Goal: Task Accomplishment & Management: Complete application form

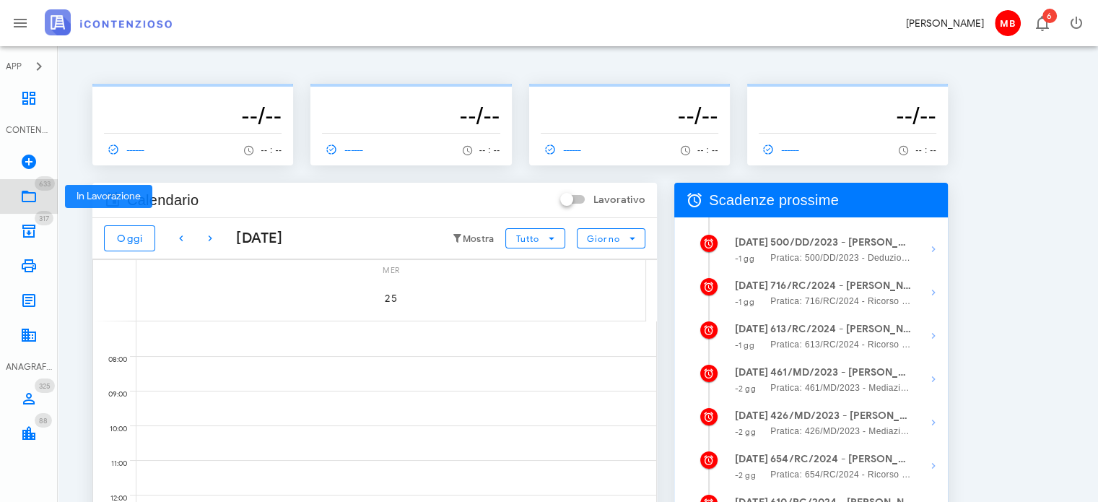
click at [33, 186] on link "633 In Lavorazione 633" at bounding box center [29, 196] width 58 height 35
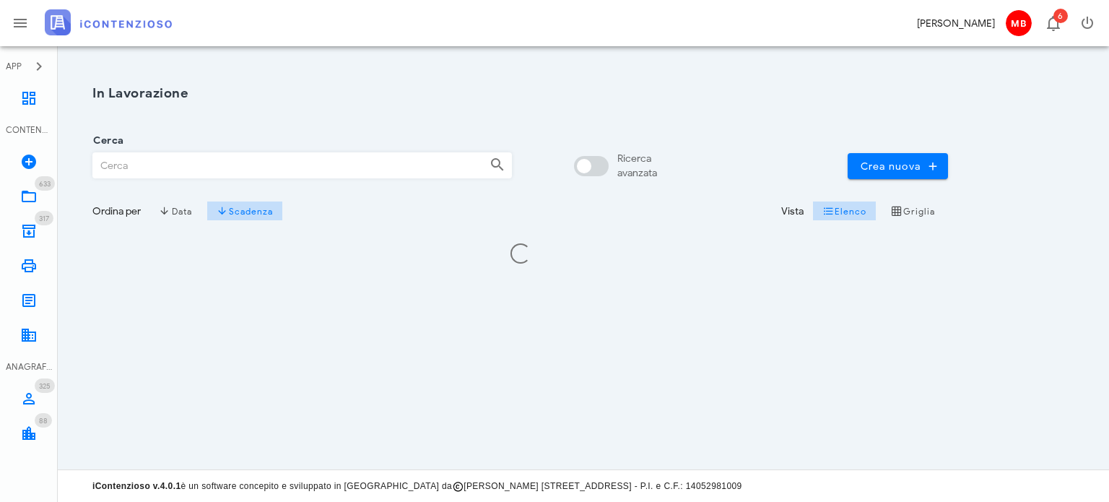
click at [178, 169] on input "Cerca" at bounding box center [285, 165] width 385 height 25
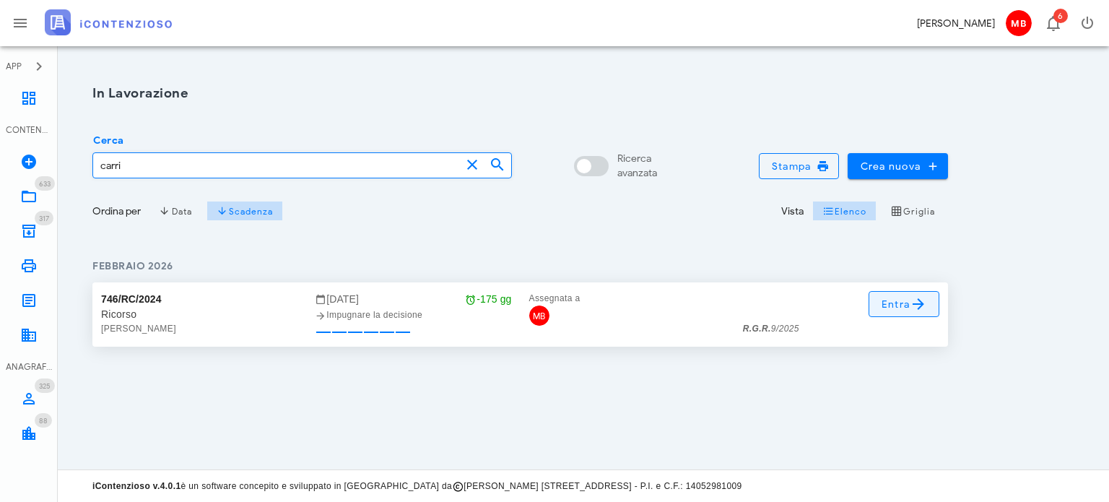
type input "carri"
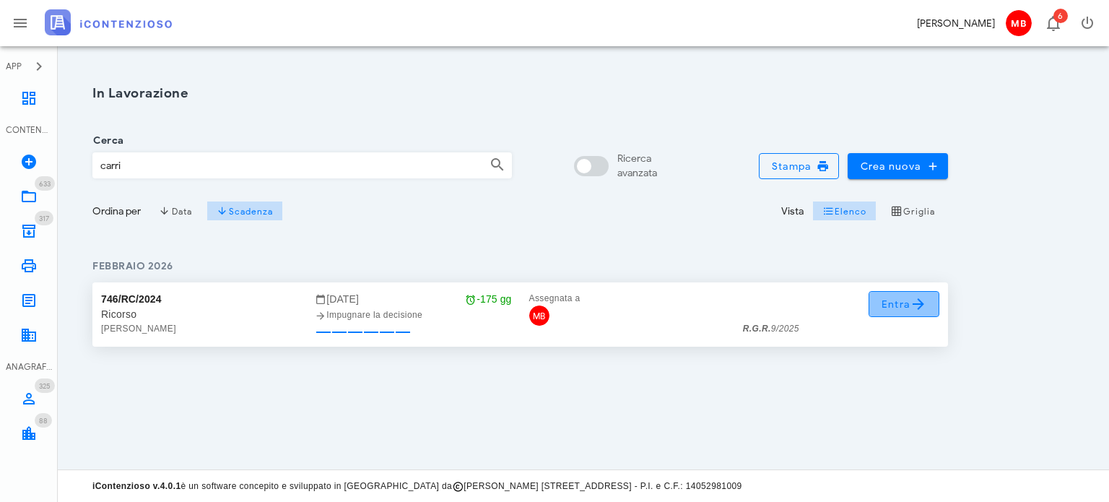
click at [895, 308] on span "Entra" at bounding box center [904, 303] width 47 height 17
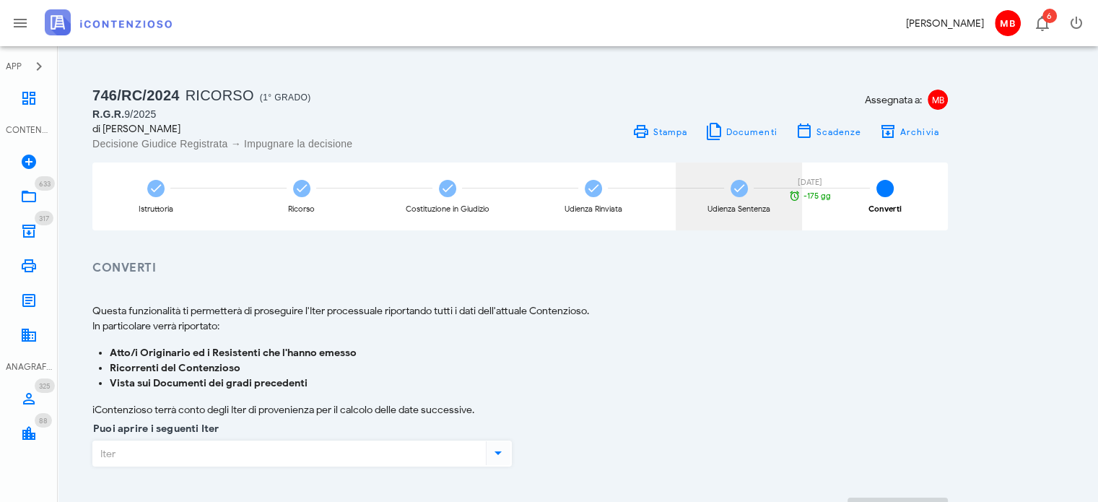
click at [739, 196] on span at bounding box center [739, 188] width 17 height 17
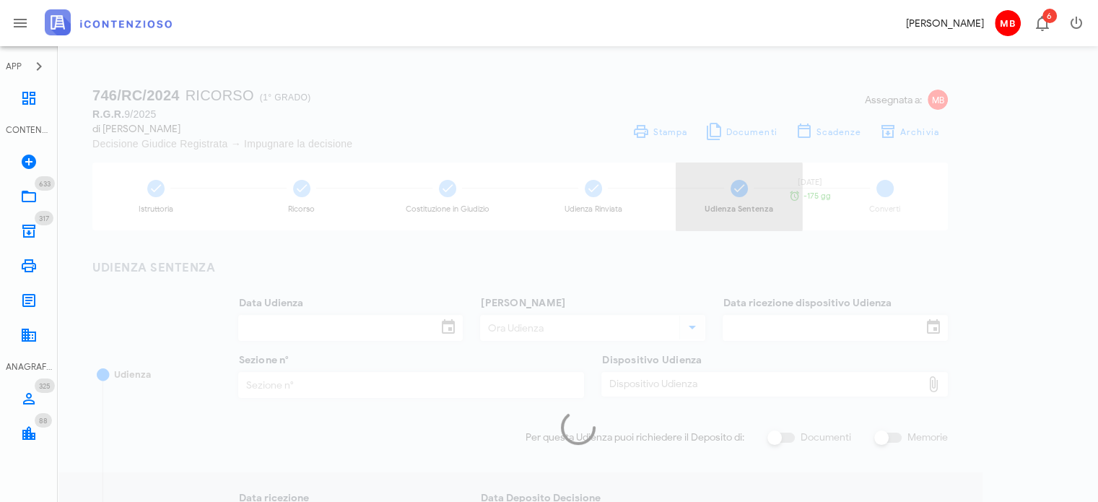
type input "20/05/2025"
type input "09:30"
type input "17/03/2025"
type input "1"
checkbox input "true"
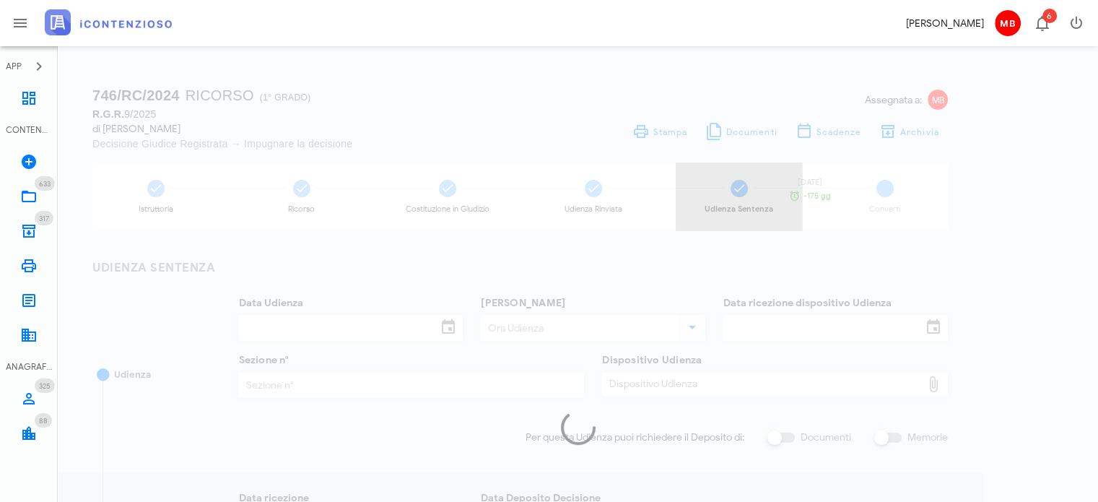
type input "24/07/2025"
type input "344"
type input "2025"
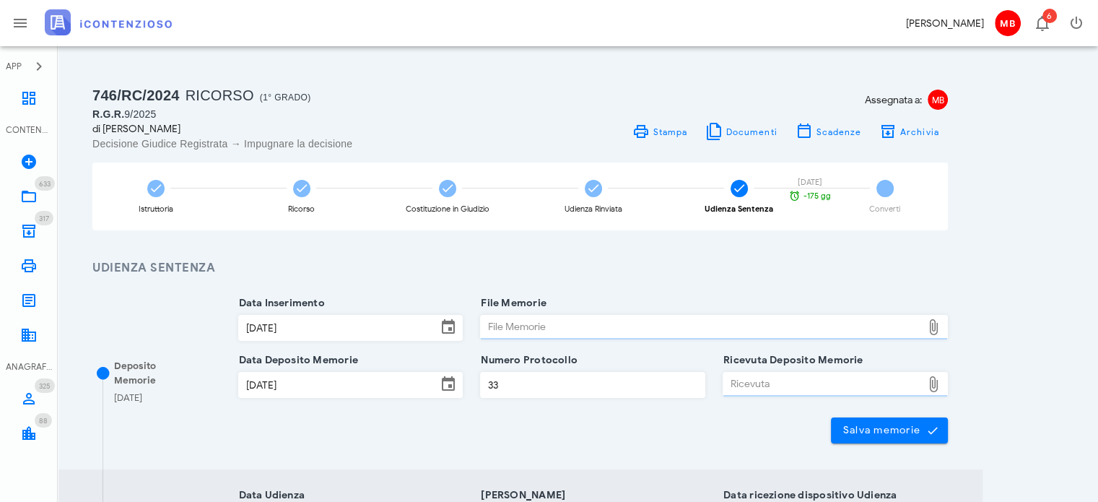
type input "Sentenza"
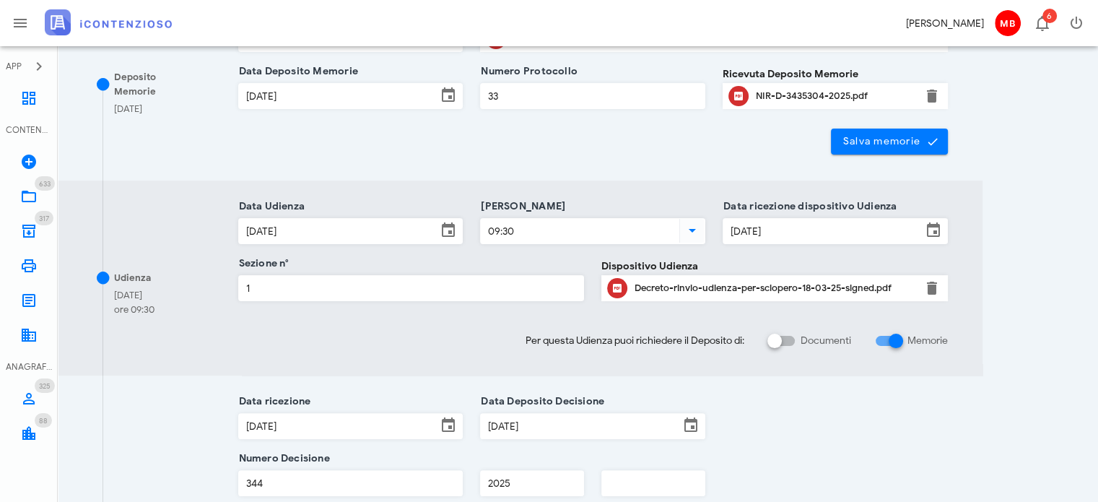
scroll to position [578, 0]
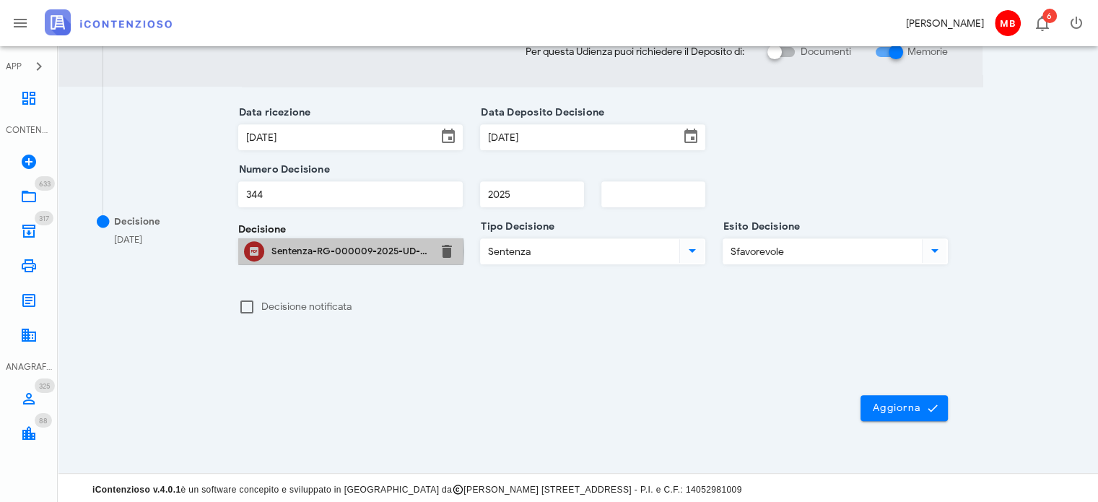
click at [375, 243] on div "Sentenza-RG-000009-2025-UD-20052025.pdf" at bounding box center [350, 251] width 159 height 23
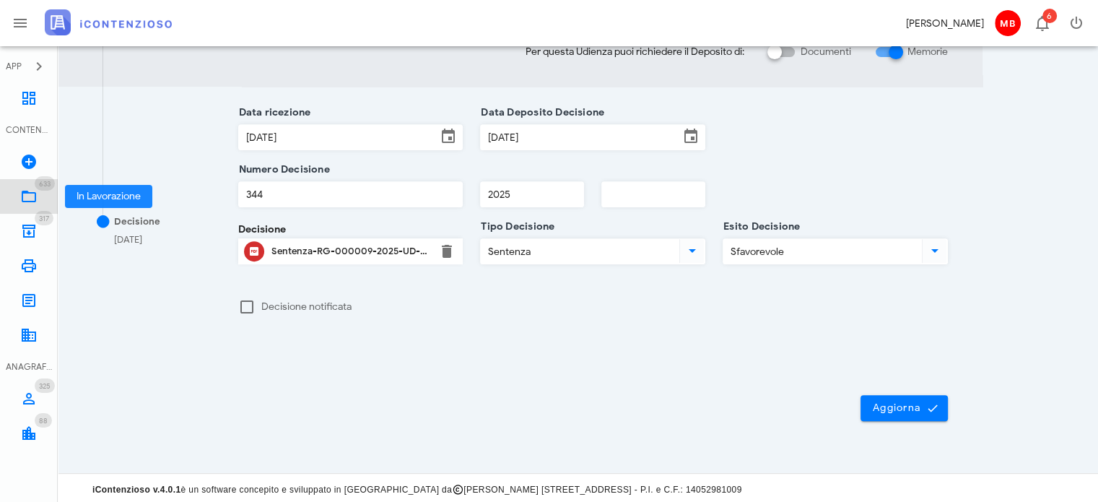
click at [38, 196] on link "633 In Lavorazione 633" at bounding box center [29, 196] width 58 height 35
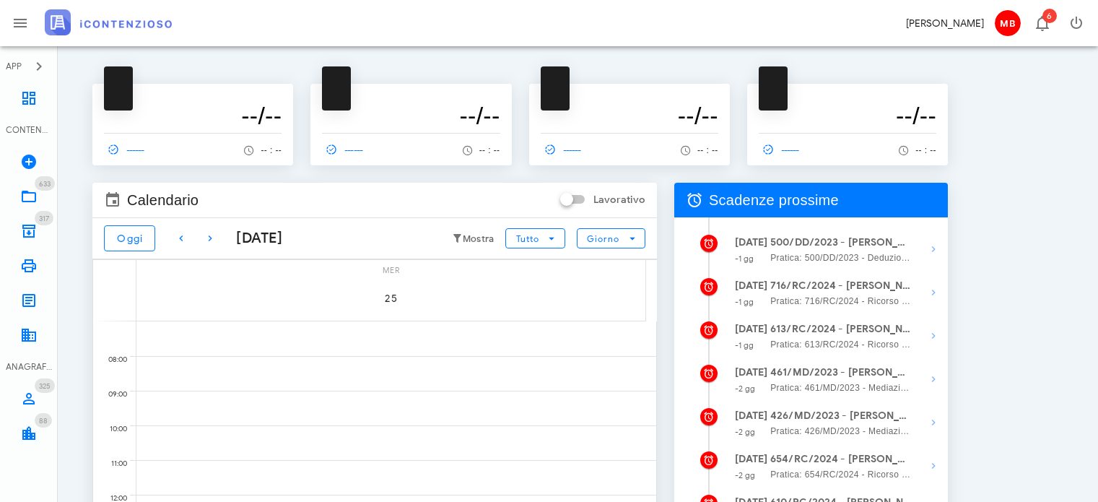
scroll to position [247, 0]
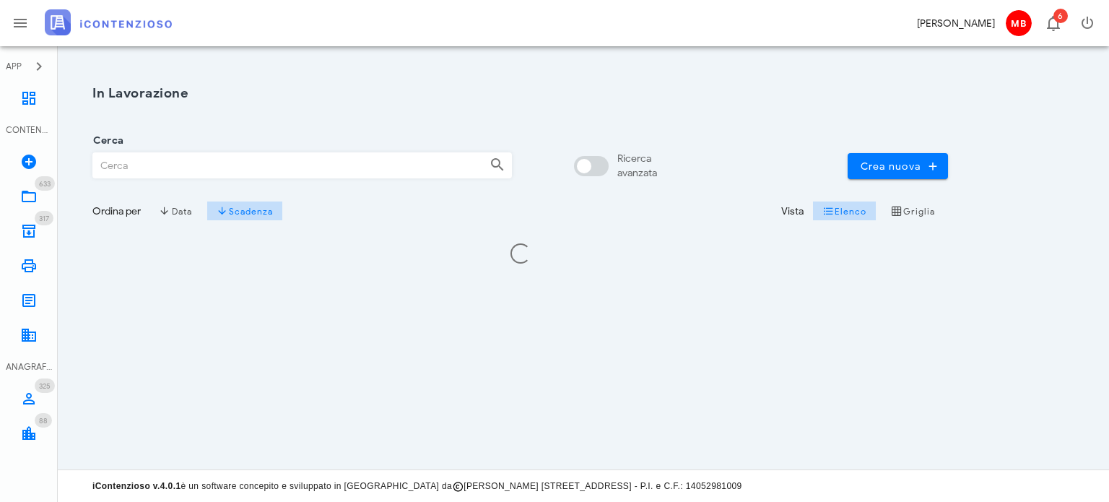
click at [180, 161] on input "Cerca" at bounding box center [285, 165] width 385 height 25
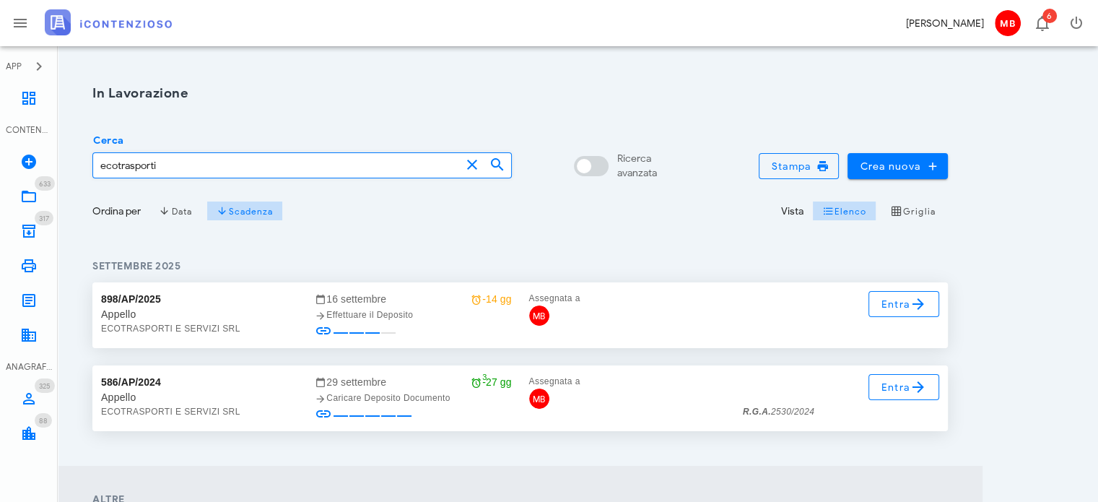
type input "ecotrasporti"
